Goal: Information Seeking & Learning: Find specific fact

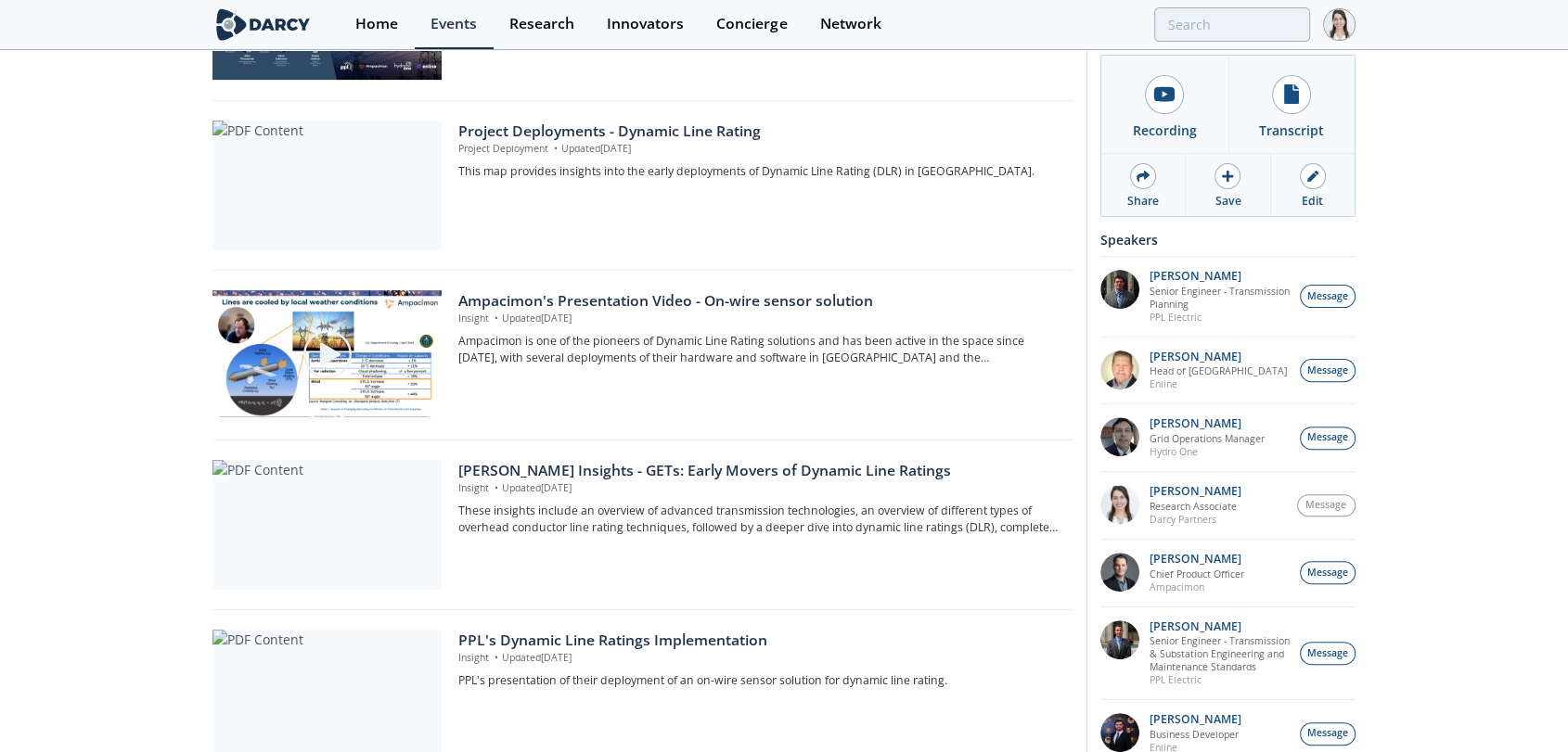
scroll to position [515, 0]
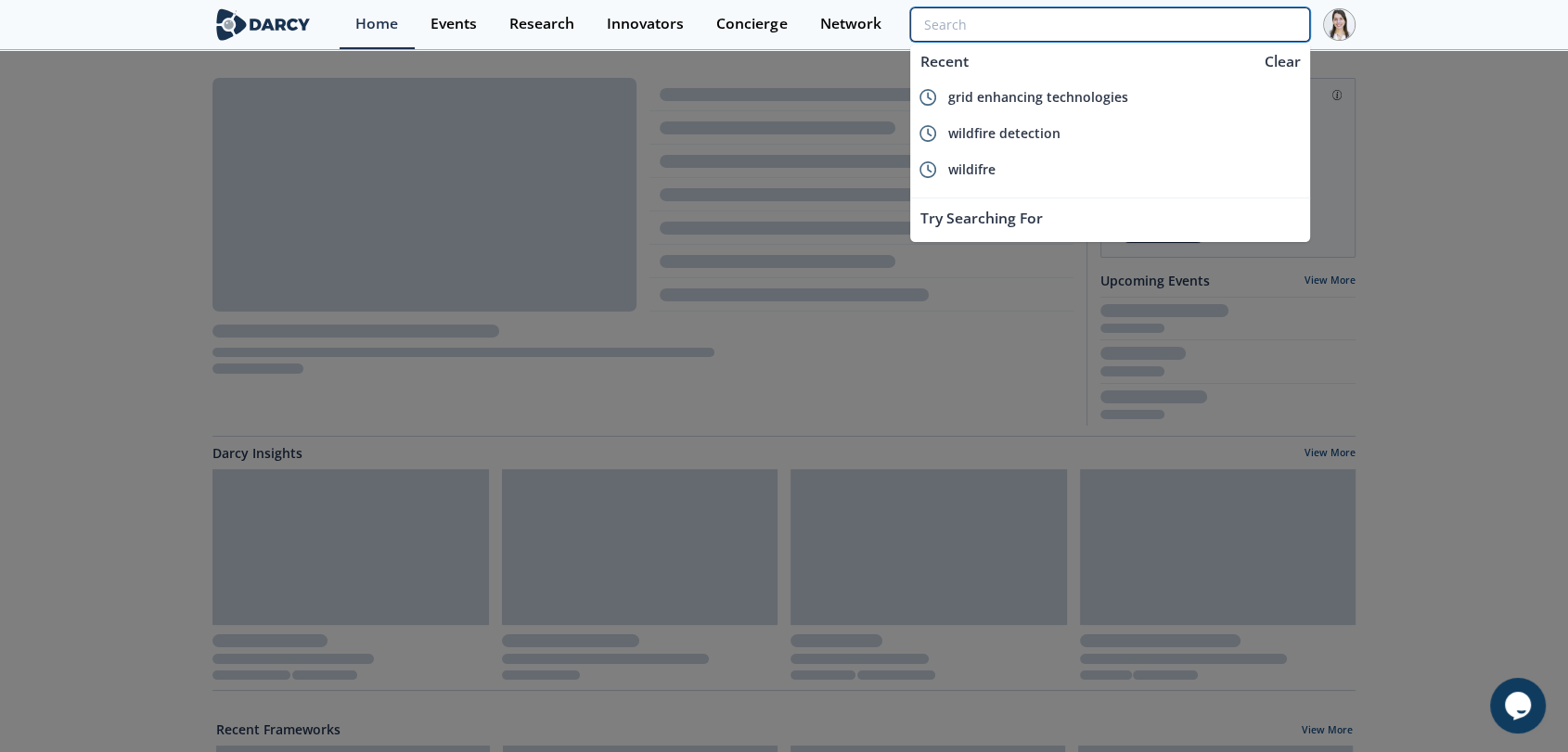
click at [1213, 19] on input "search" at bounding box center [1110, 24] width 400 height 34
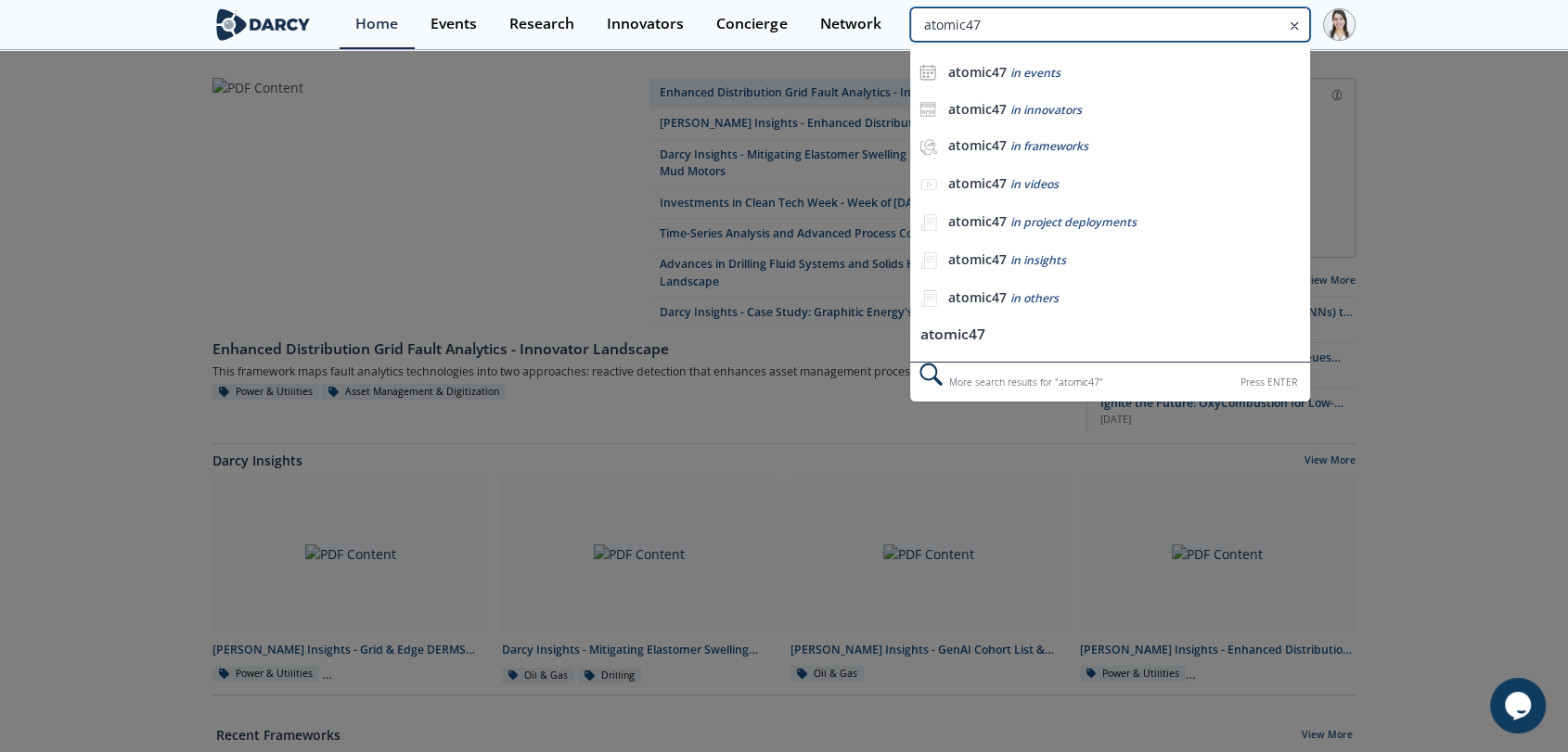
type input "atomic47"
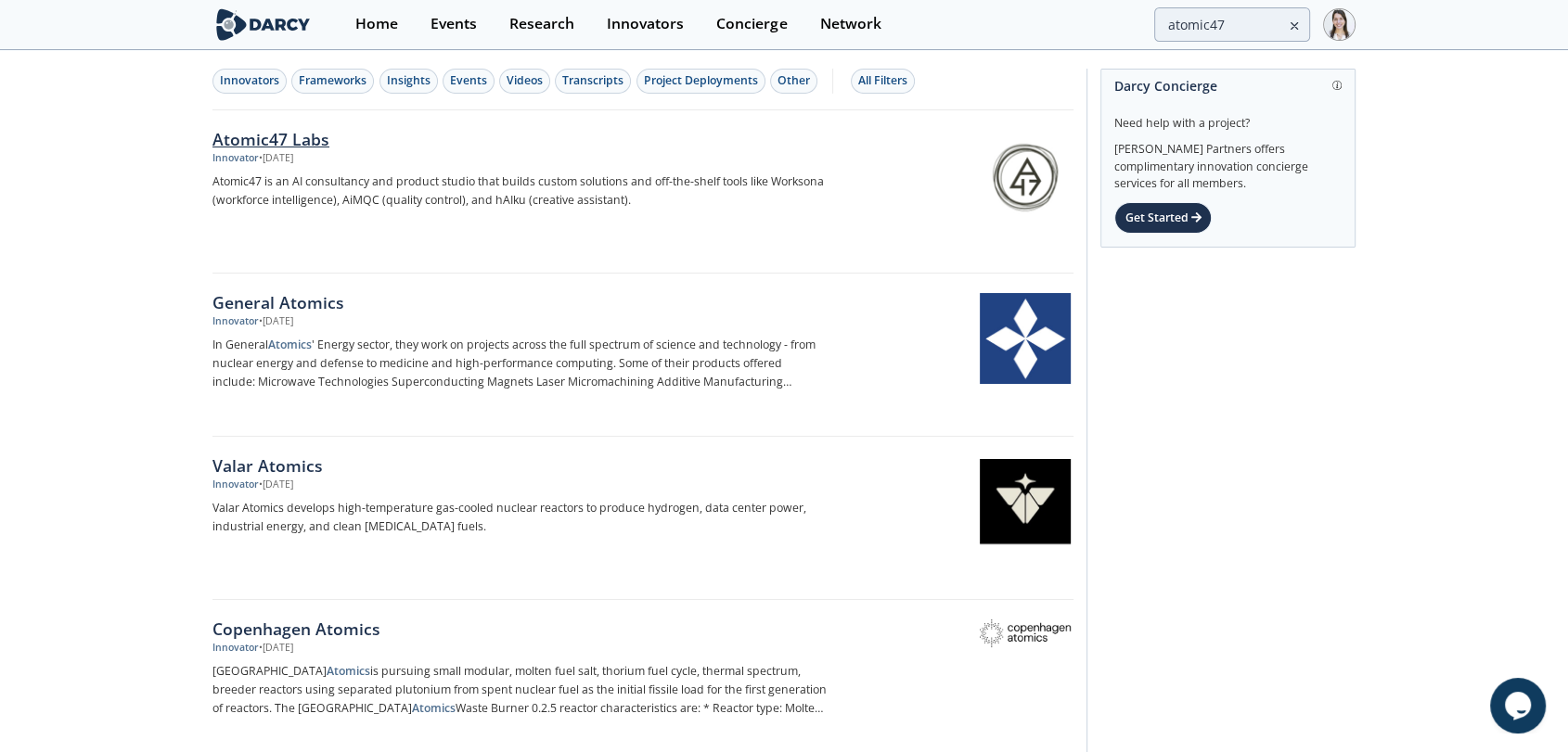
click at [992, 191] on img at bounding box center [1025, 175] width 91 height 91
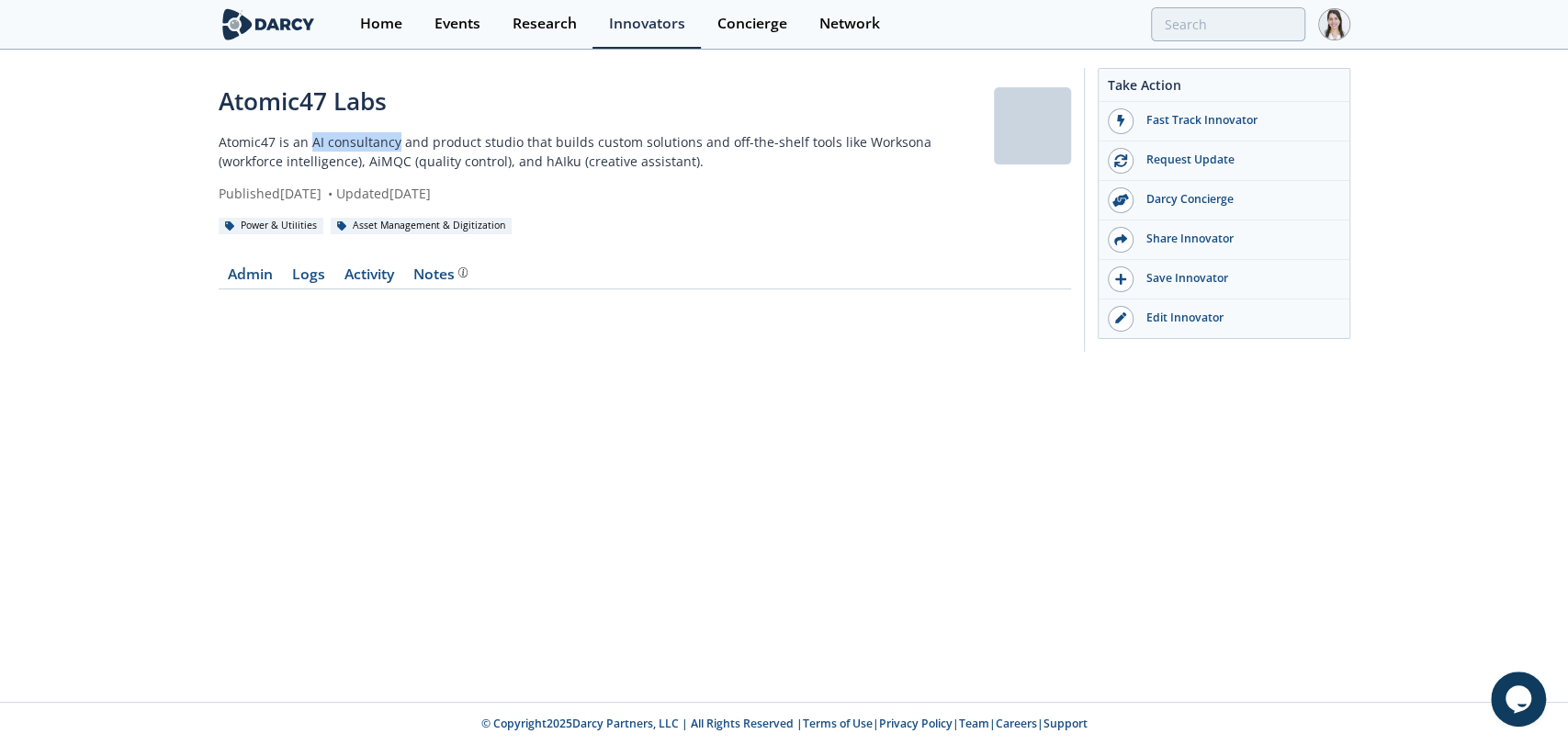
drag, startPoint x: 311, startPoint y: 143, endPoint x: 395, endPoint y: 143, distance: 84.0
click at [395, 143] on p "Atomic47 is an AI consultancy and product studio that builds custom solutions a…" at bounding box center [606, 152] width 775 height 38
copy p "AI consultancy"
